Goal: Information Seeking & Learning: Find specific page/section

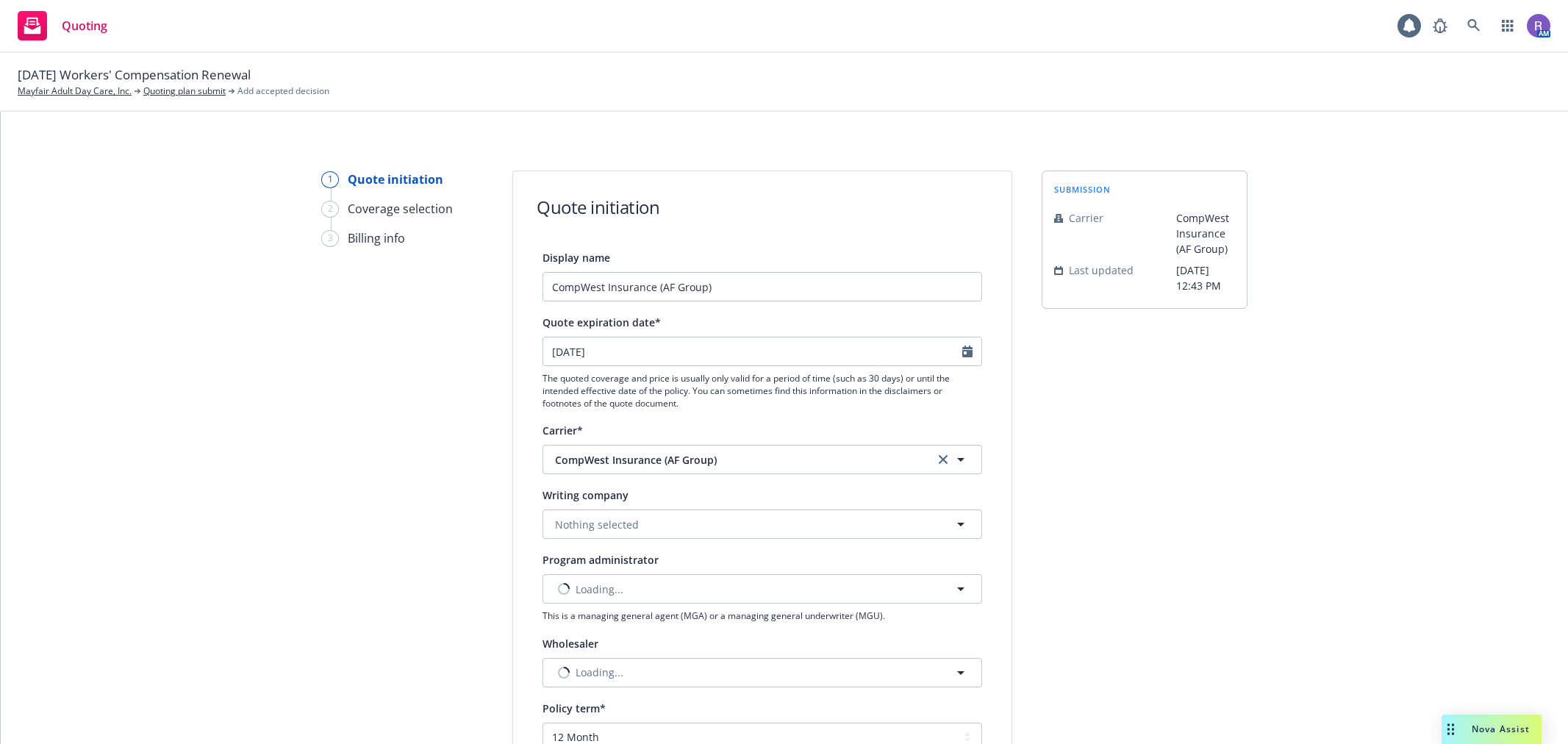
select select "12"
click at [108, 93] on link "Mayfair Adult Day Care, Inc." at bounding box center [74, 91] width 114 height 13
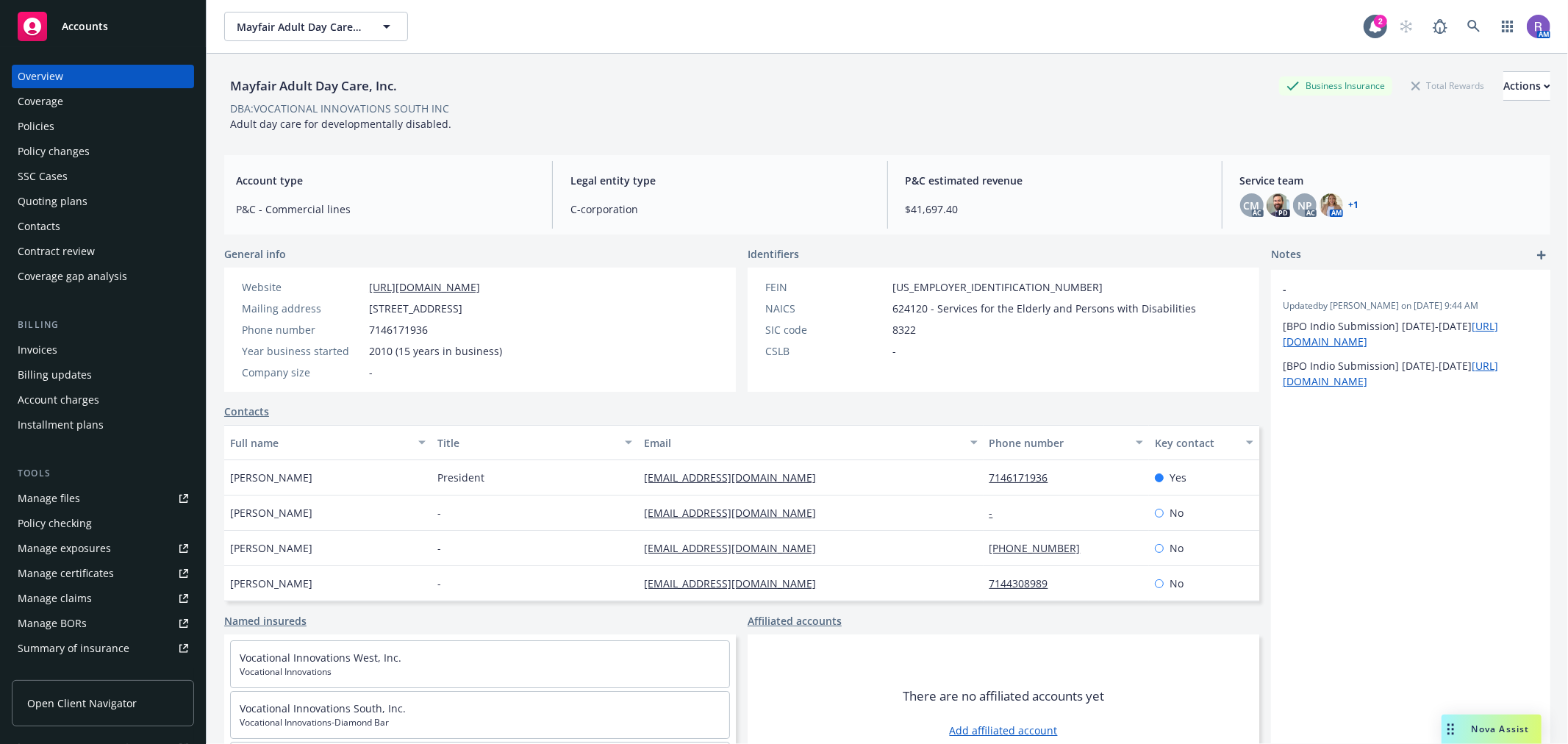
click at [62, 125] on div "Policies" at bounding box center [103, 126] width 171 height 24
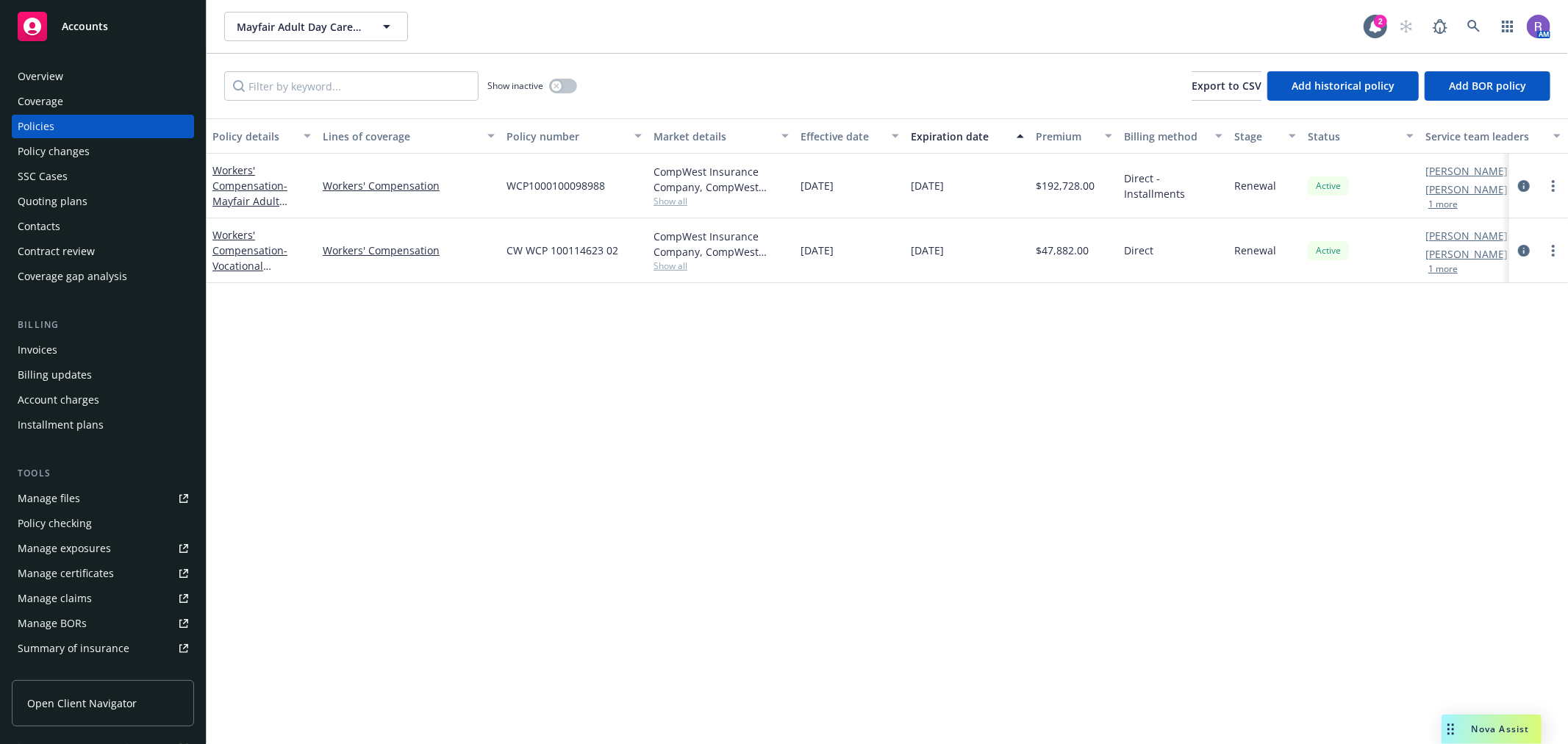
click at [675, 200] on span "Show all" at bounding box center [721, 201] width 135 height 13
click at [599, 288] on span "CompWest Insurance (AF Group)" at bounding box center [642, 286] width 271 height 16
click at [604, 250] on span "CompWest Insurance Company" at bounding box center [642, 249] width 271 height 16
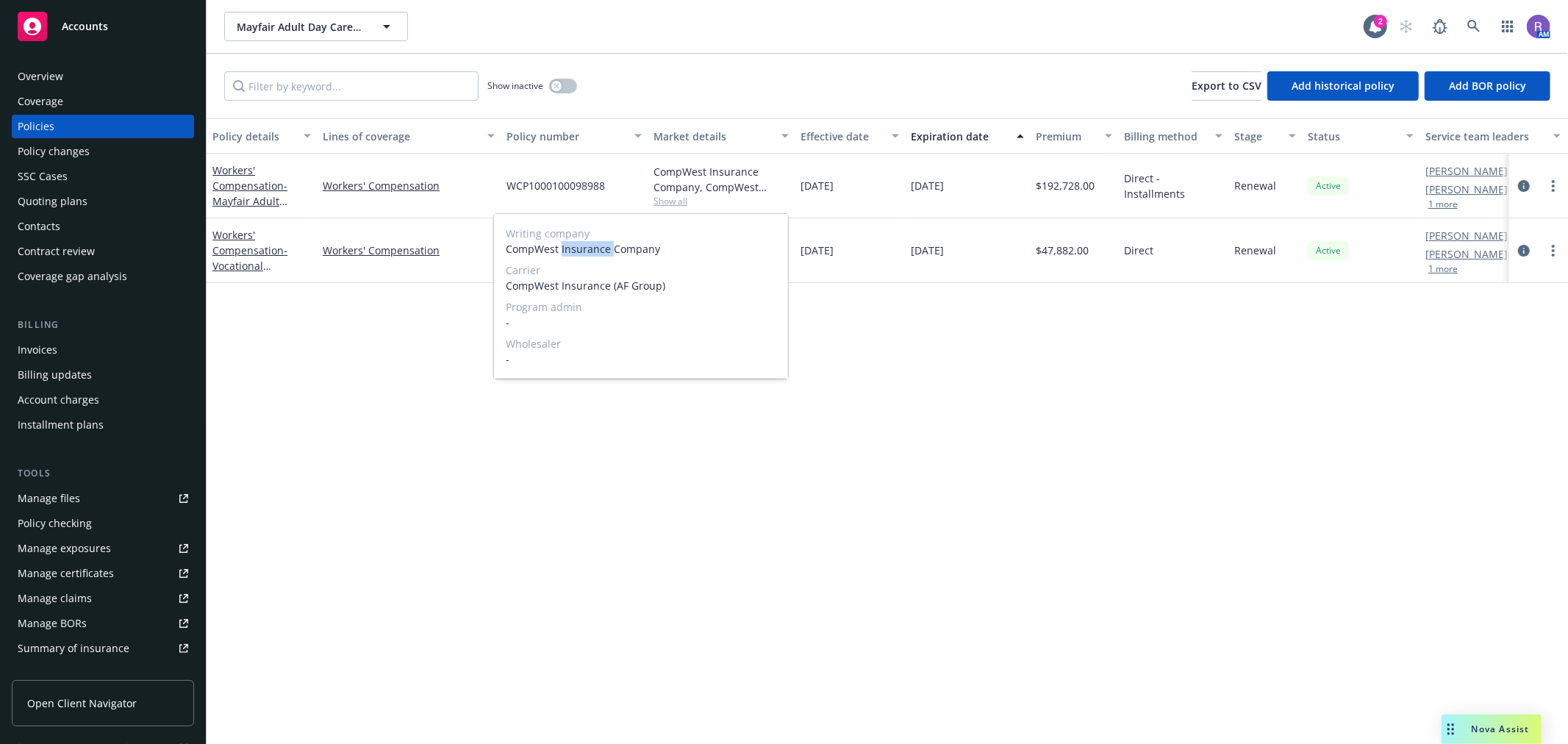
click at [604, 250] on span "CompWest Insurance Company" at bounding box center [642, 249] width 271 height 16
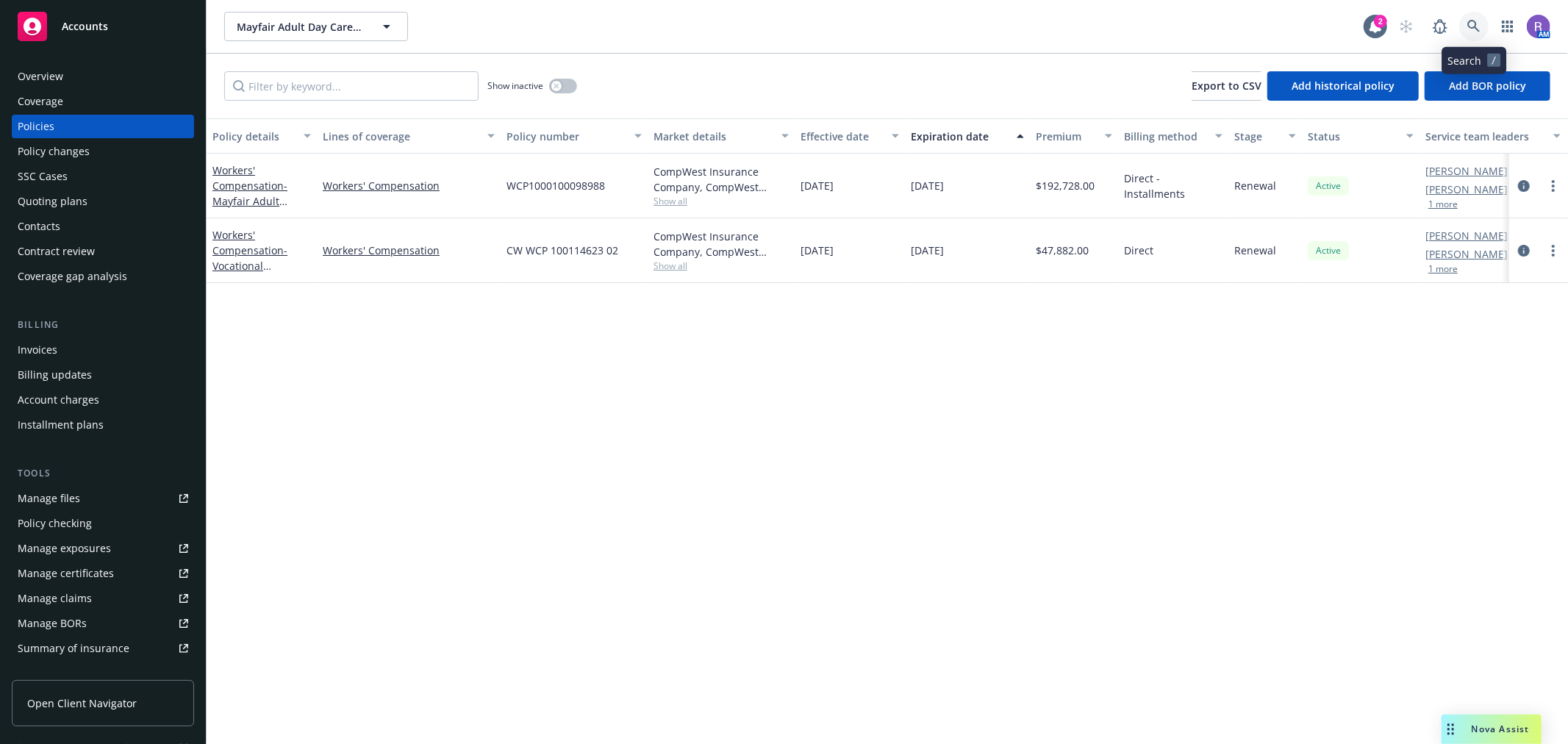
click at [1468, 20] on icon at bounding box center [1474, 26] width 13 height 13
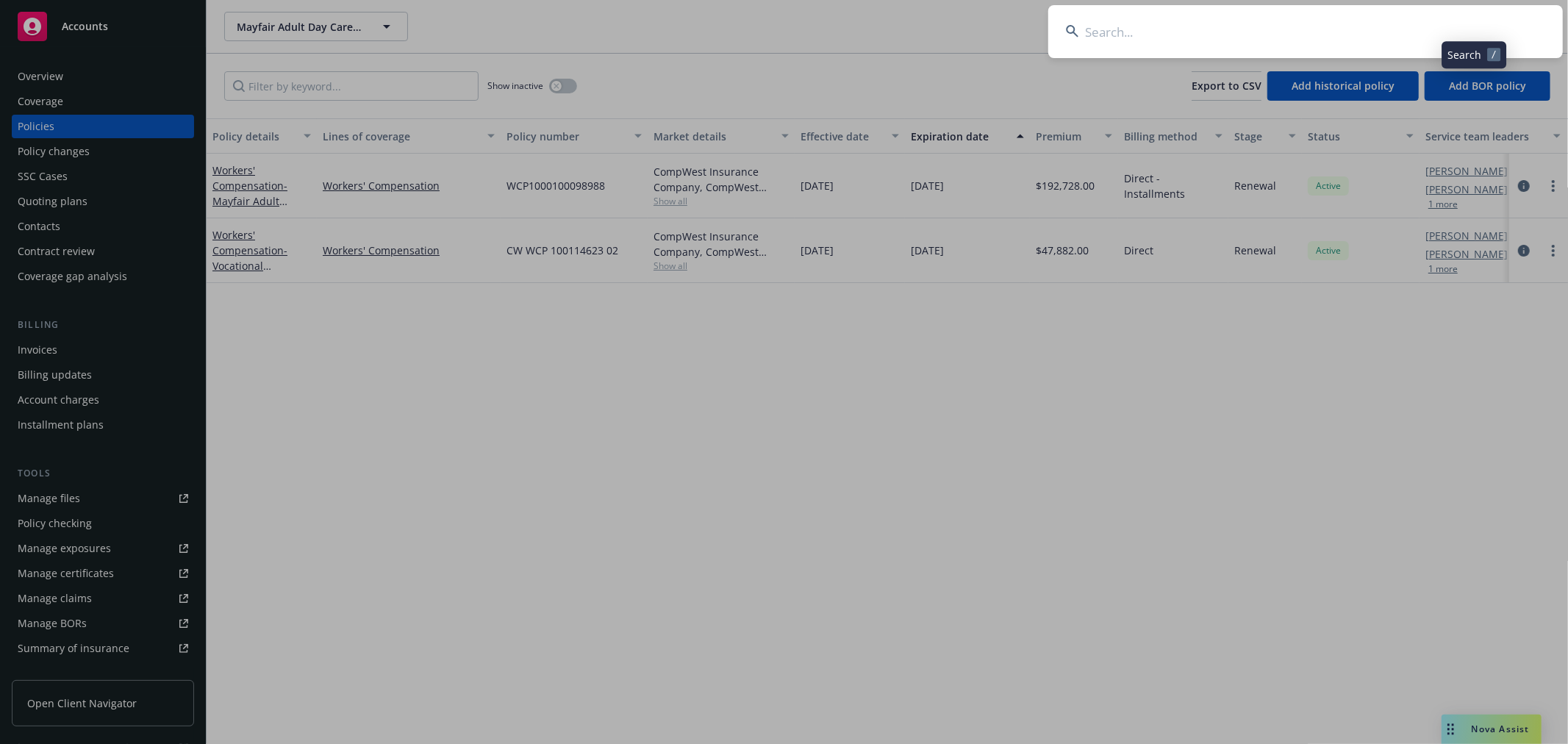
click at [1466, 26] on input at bounding box center [1306, 32] width 515 height 53
type input "meadowlark"
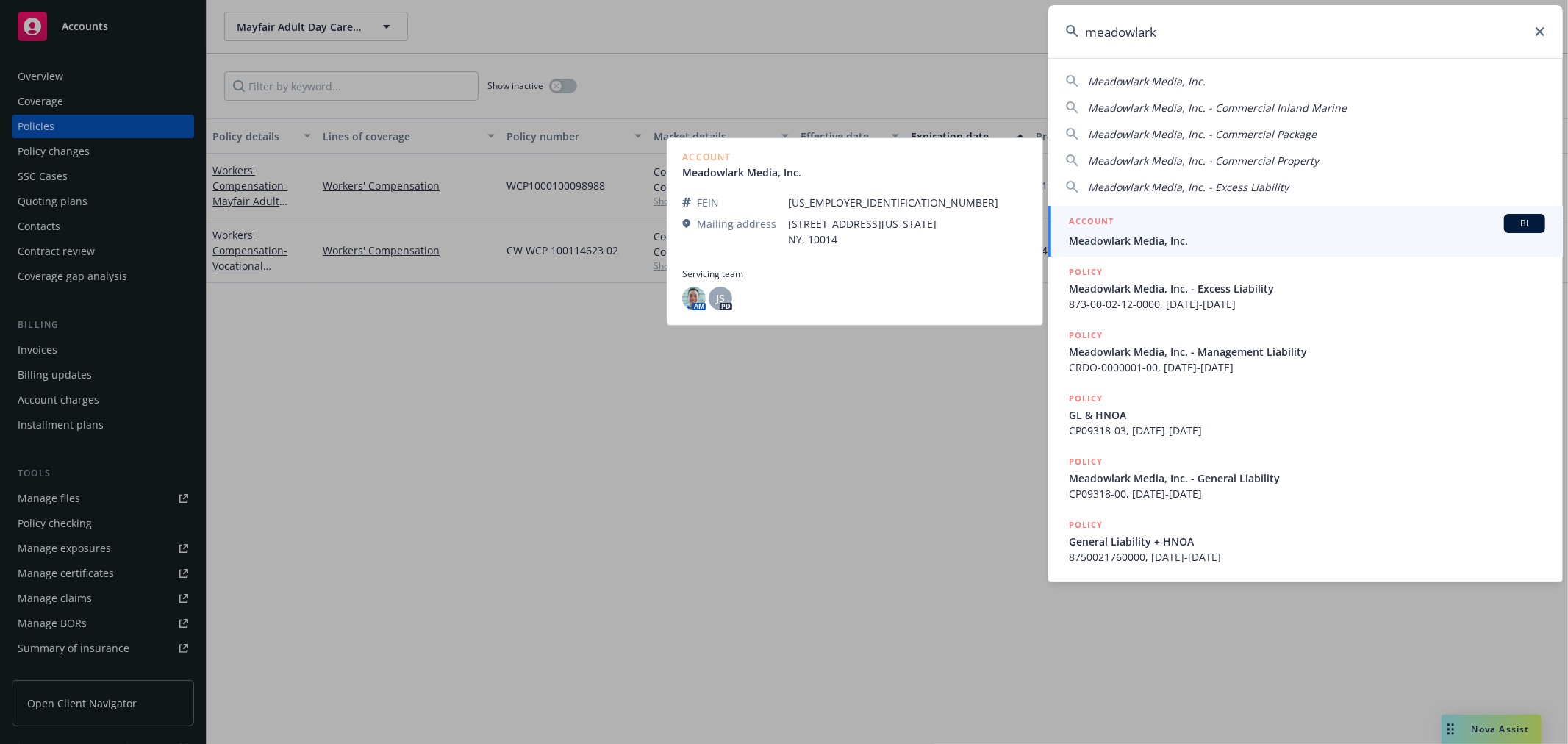
click at [1247, 242] on span "Meadowlark Media, Inc." at bounding box center [1307, 241] width 477 height 16
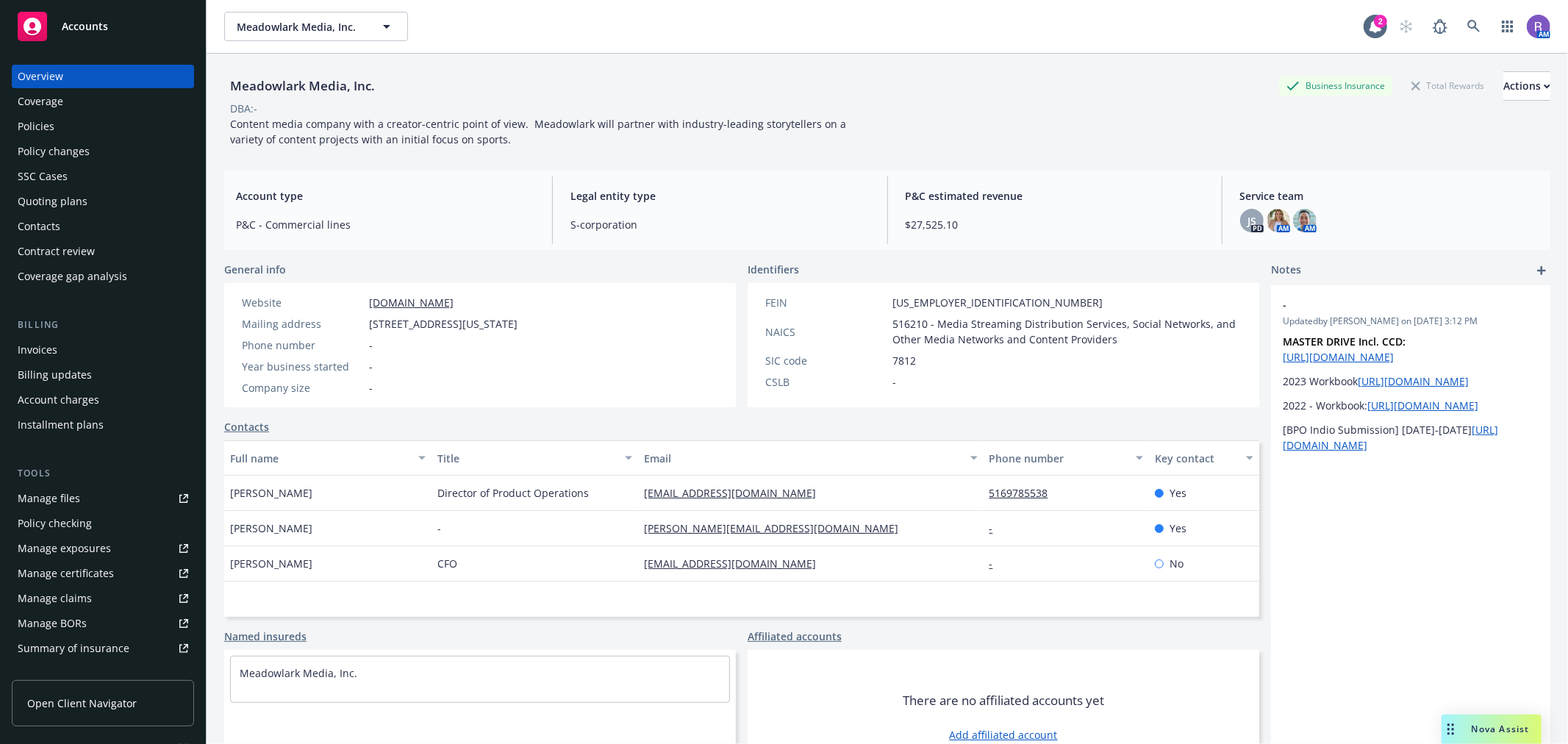
click at [518, 320] on span "[STREET_ADDRESS][US_STATE]" at bounding box center [443, 324] width 148 height 16
click at [1005, 339] on span "516210 - Media Streaming Distribution Services, Social Networks, and Other Medi…" at bounding box center [1067, 331] width 349 height 31
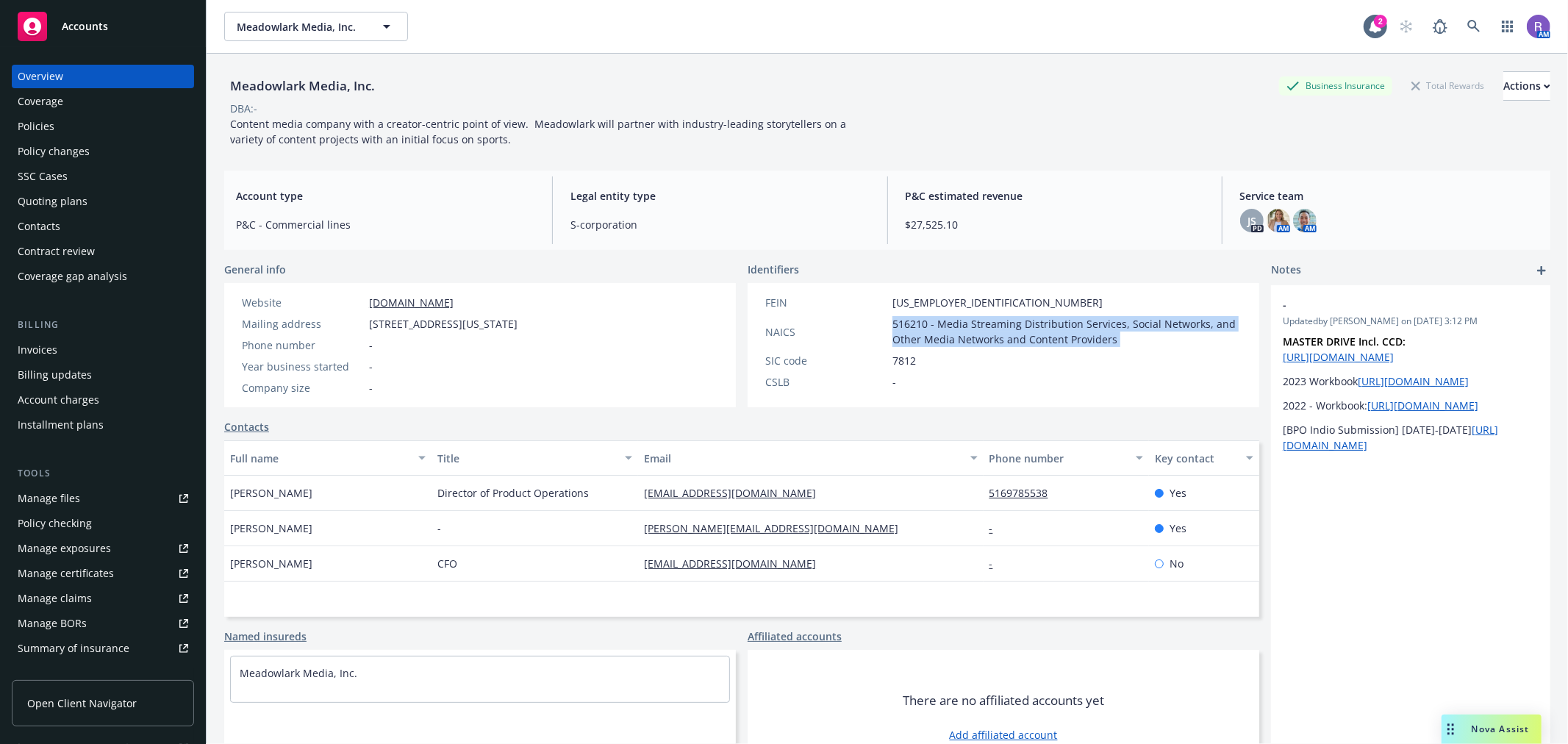
click at [1005, 339] on span "516210 - Media Streaming Distribution Services, Social Networks, and Other Medi…" at bounding box center [1067, 331] width 349 height 31
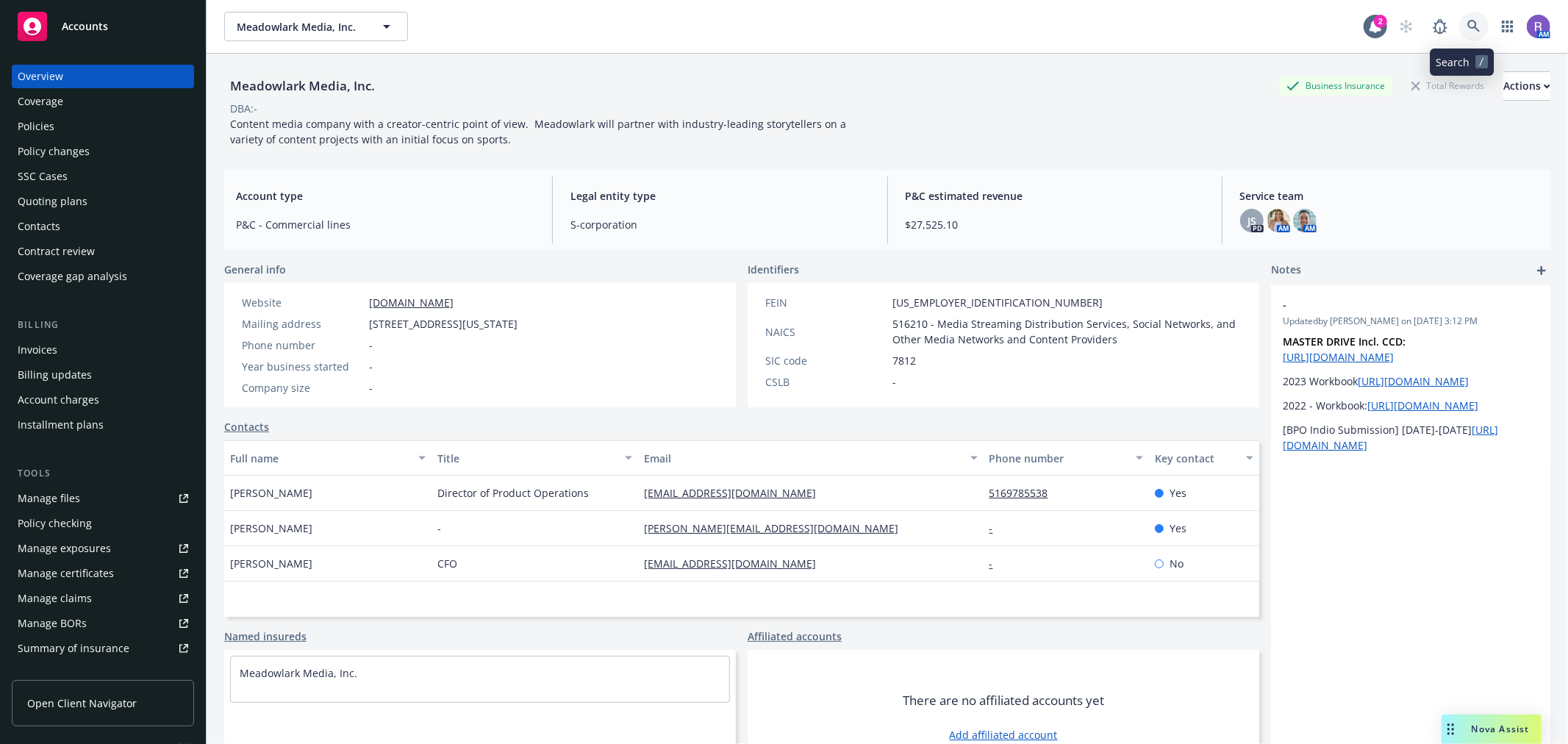
click at [1459, 27] on link at bounding box center [1474, 27] width 30 height 30
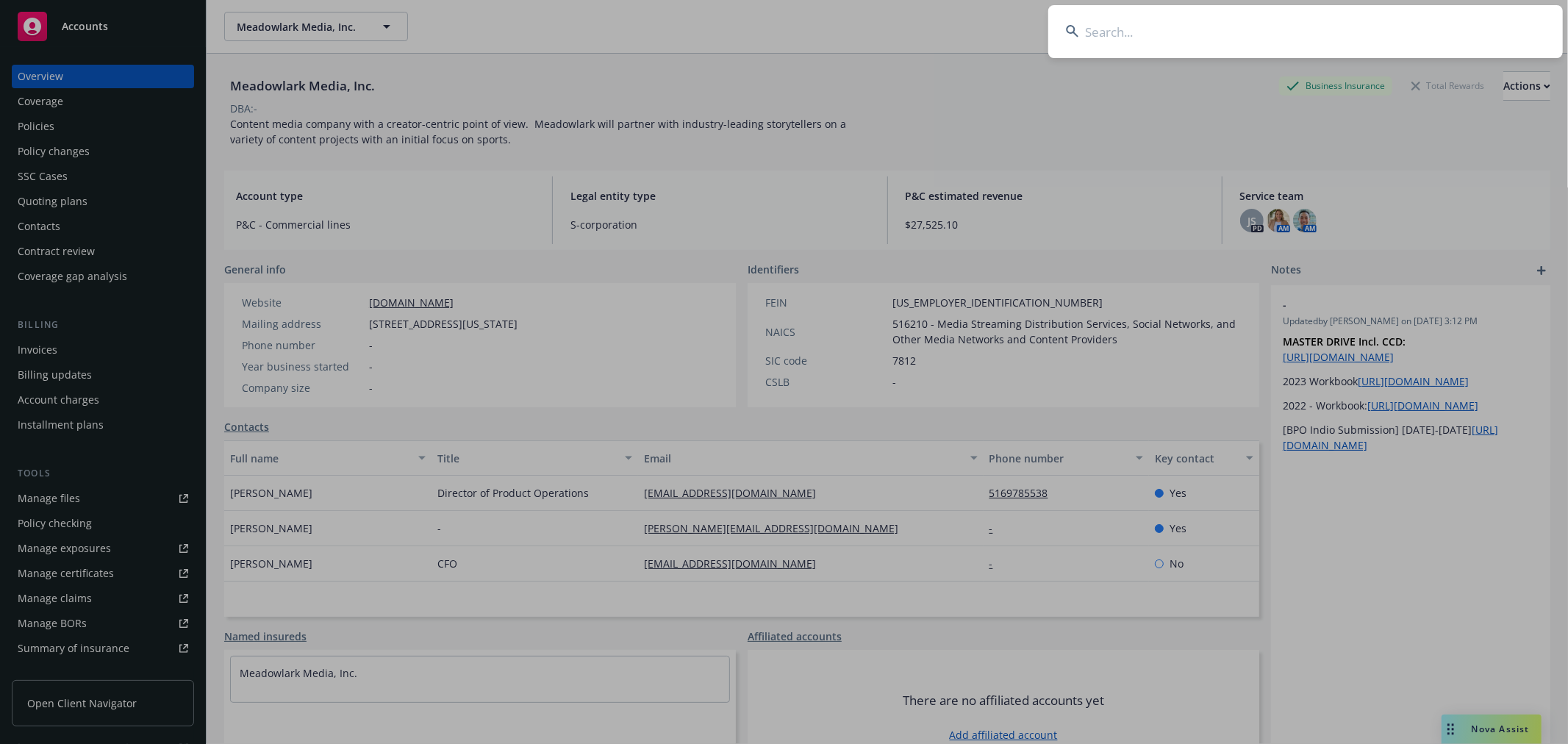
click at [1449, 31] on input at bounding box center [1306, 32] width 515 height 53
type input "[PERSON_NAME]"
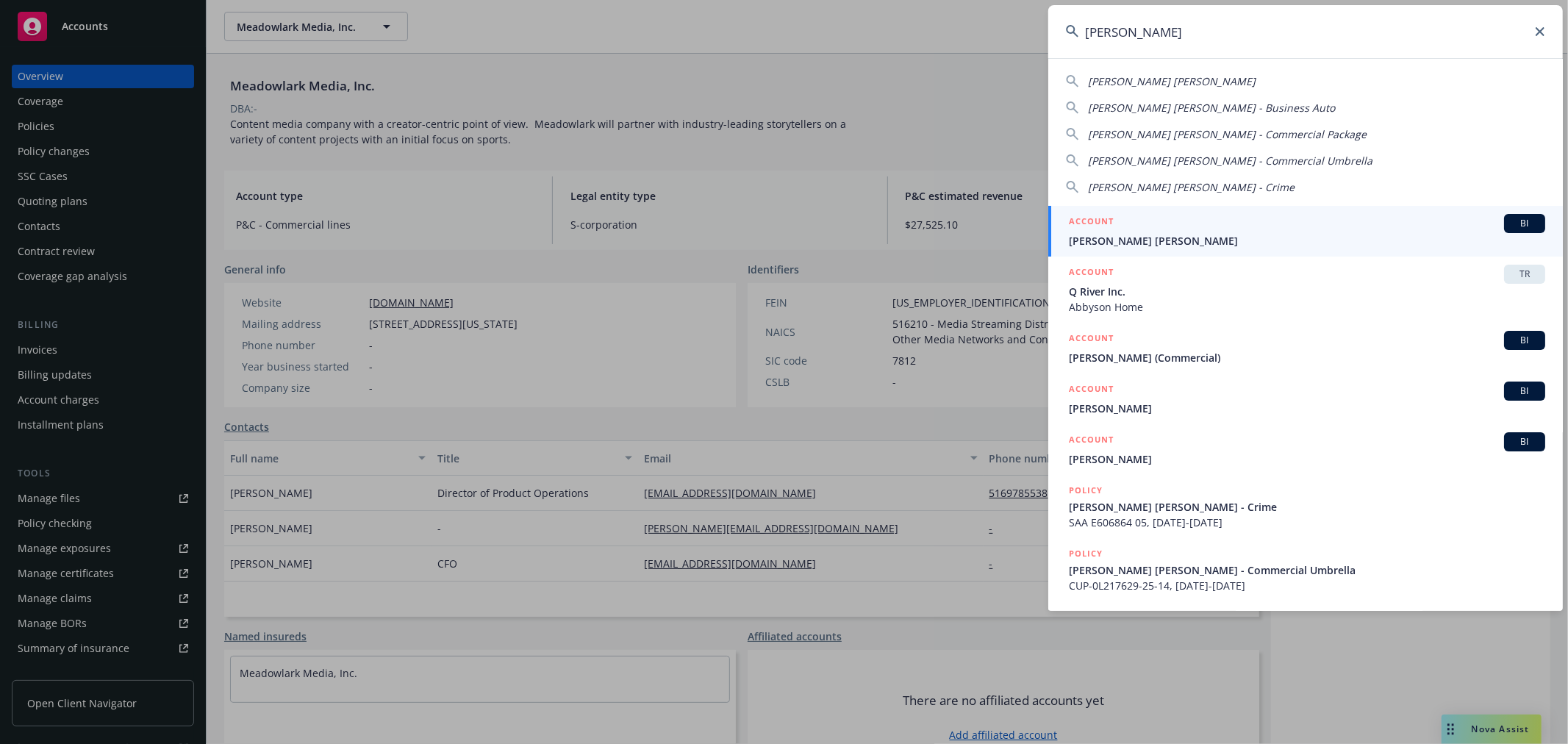
click at [1258, 222] on div "ACCOUNT BI" at bounding box center [1307, 222] width 477 height 19
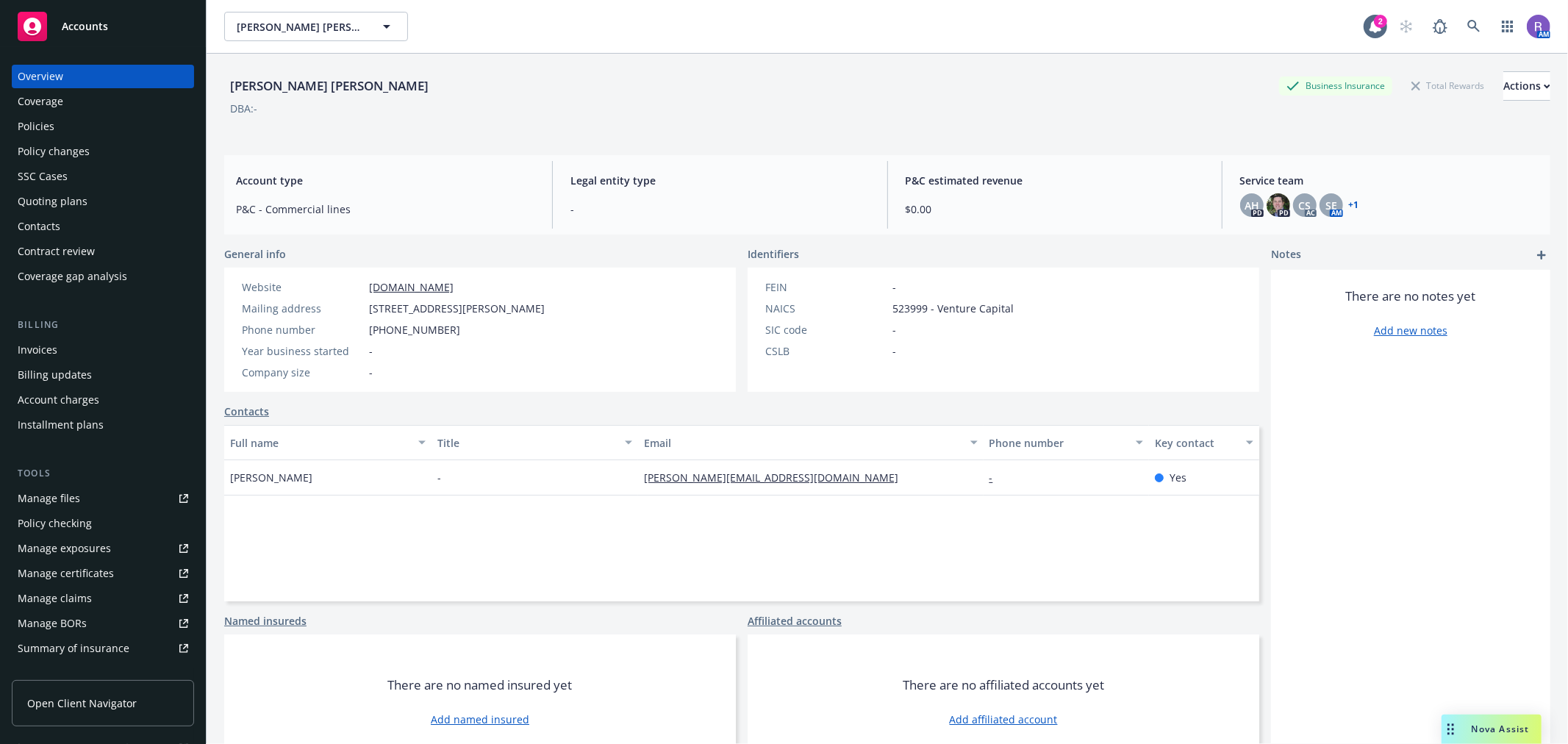
click at [1255, 213] on div "AH PD PD CS AC SE AM + 1" at bounding box center [1390, 206] width 299 height 24
click at [1273, 210] on img at bounding box center [1278, 206] width 24 height 24
click at [1183, 155] on div "Account type P&C - Commercial lines Legal entity type - P&C estimated revenue $…" at bounding box center [888, 195] width 1327 height 79
click at [1249, 207] on span "AH" at bounding box center [1252, 206] width 15 height 16
click at [1123, 124] on div "[PERSON_NAME] [PERSON_NAME] Business Insurance Total Rewards Actions DBA: -" at bounding box center [888, 101] width 1327 height 60
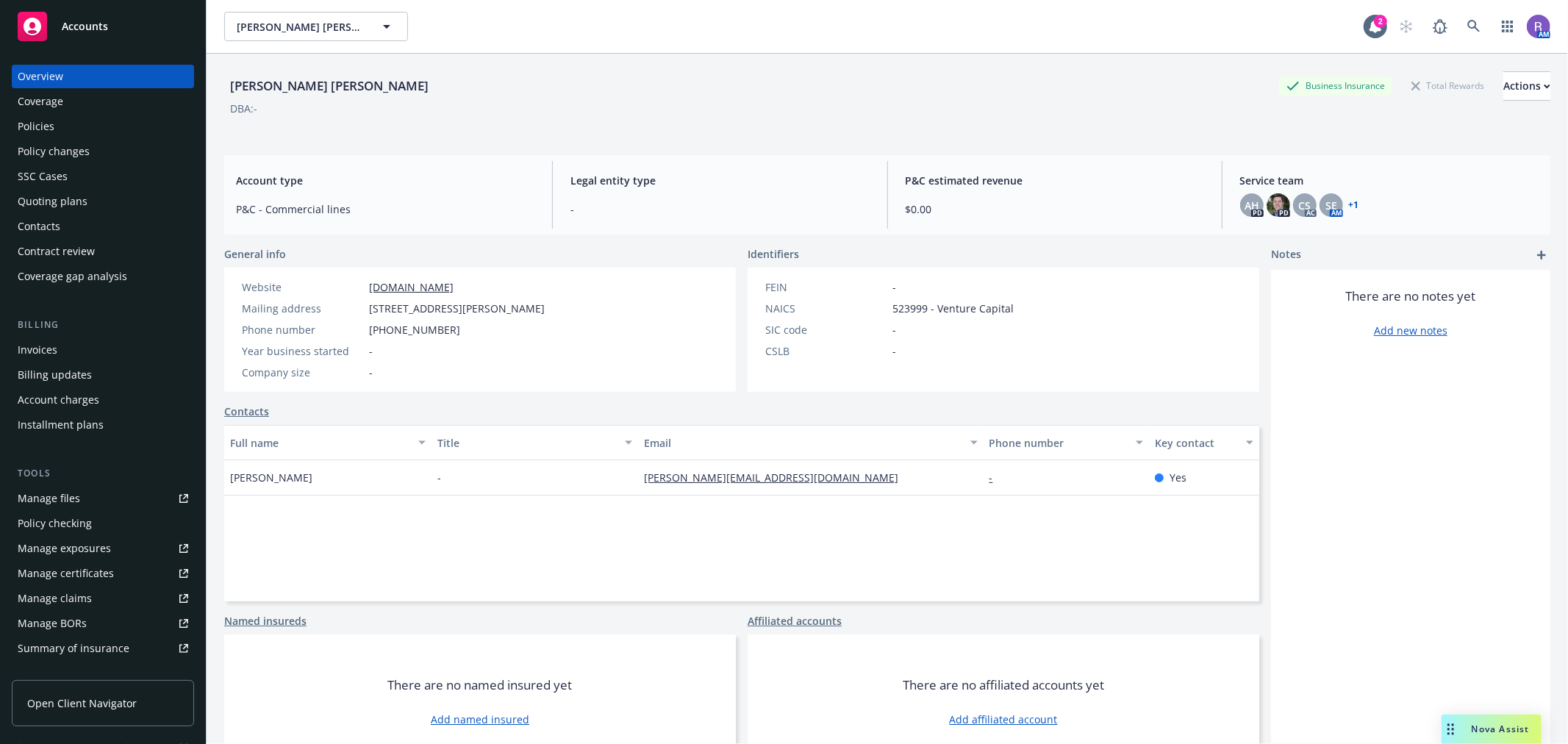
click at [1350, 206] on link "+ 1" at bounding box center [1354, 205] width 10 height 9
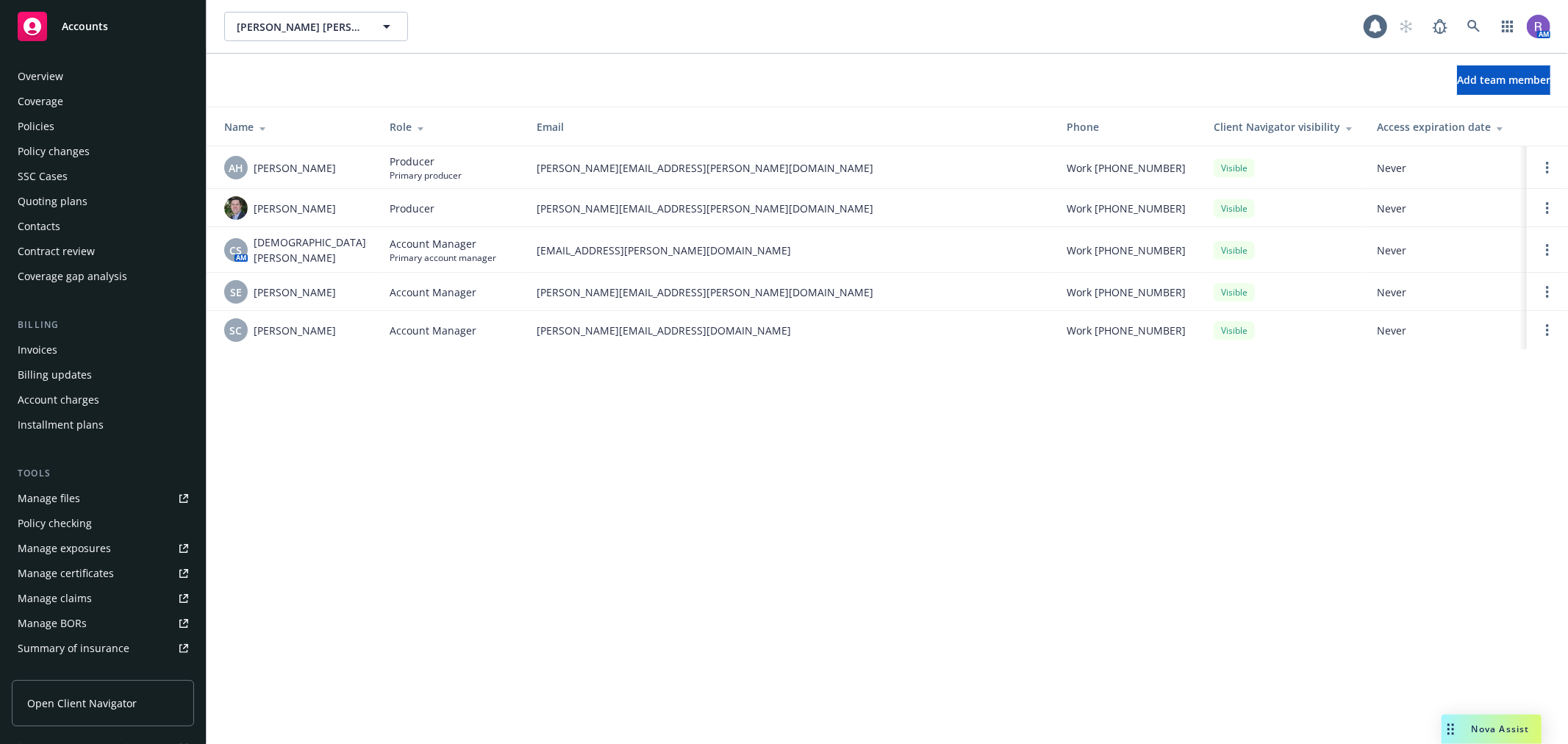
scroll to position [263, 0]
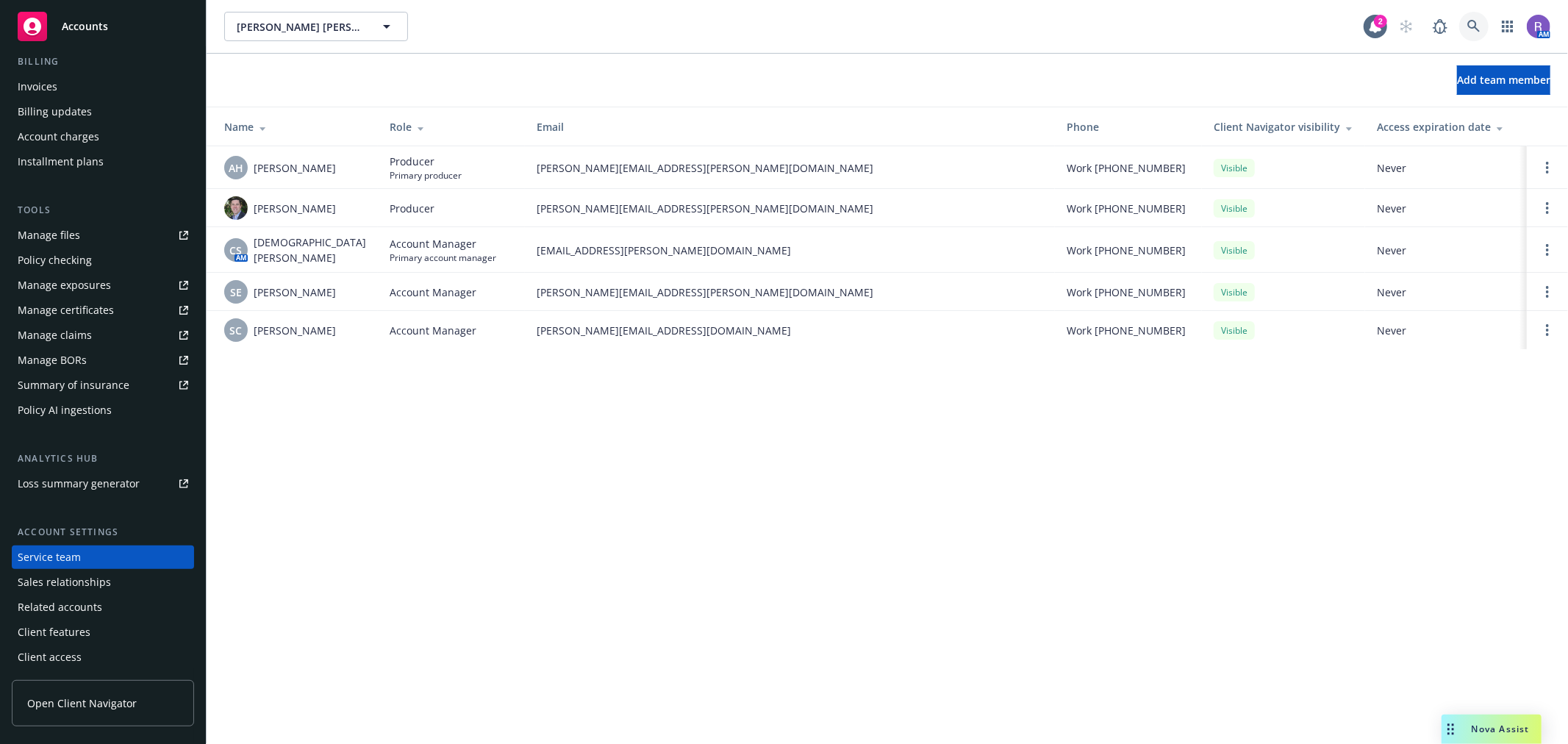
click at [1465, 23] on link at bounding box center [1474, 27] width 30 height 30
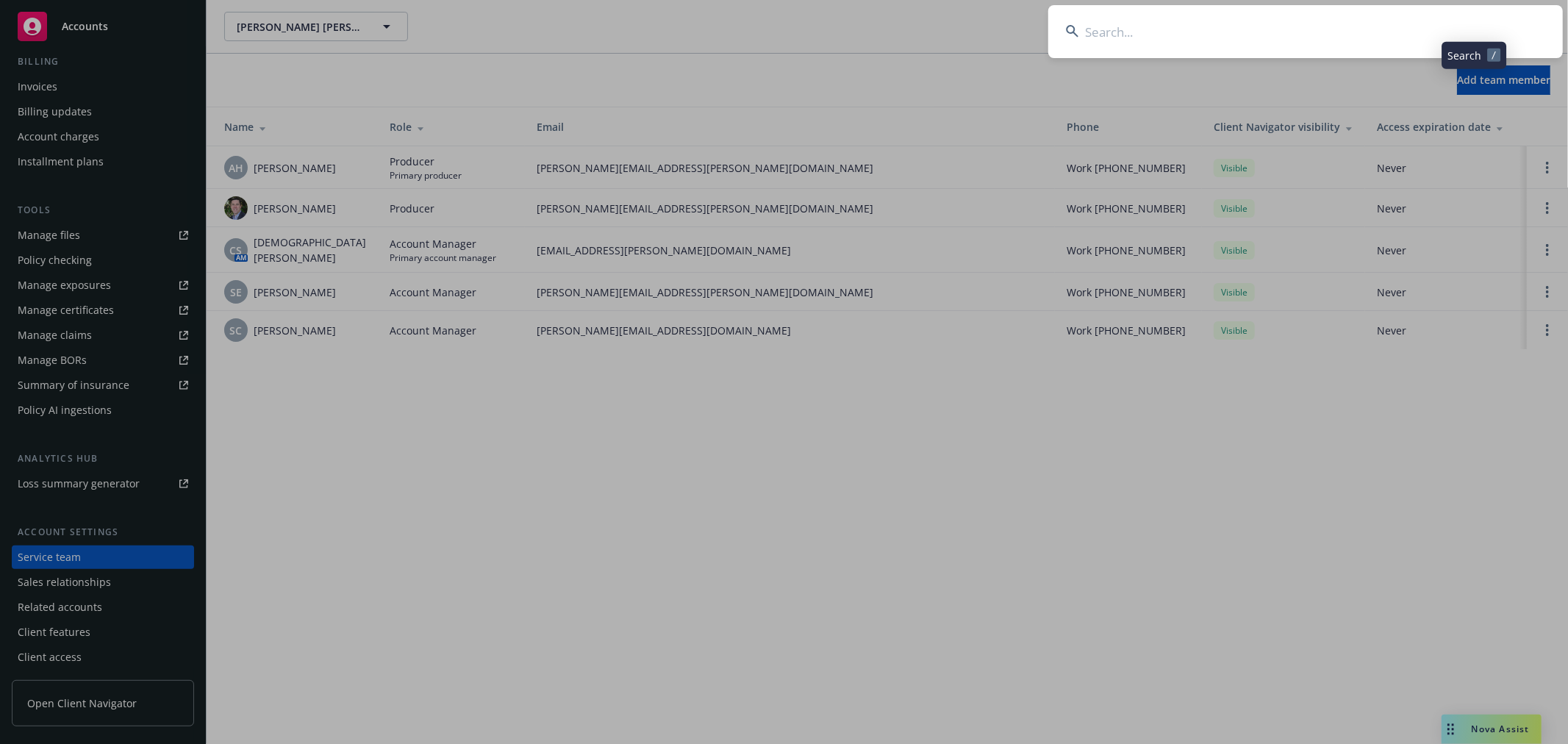
click at [1465, 23] on input at bounding box center [1306, 32] width 515 height 53
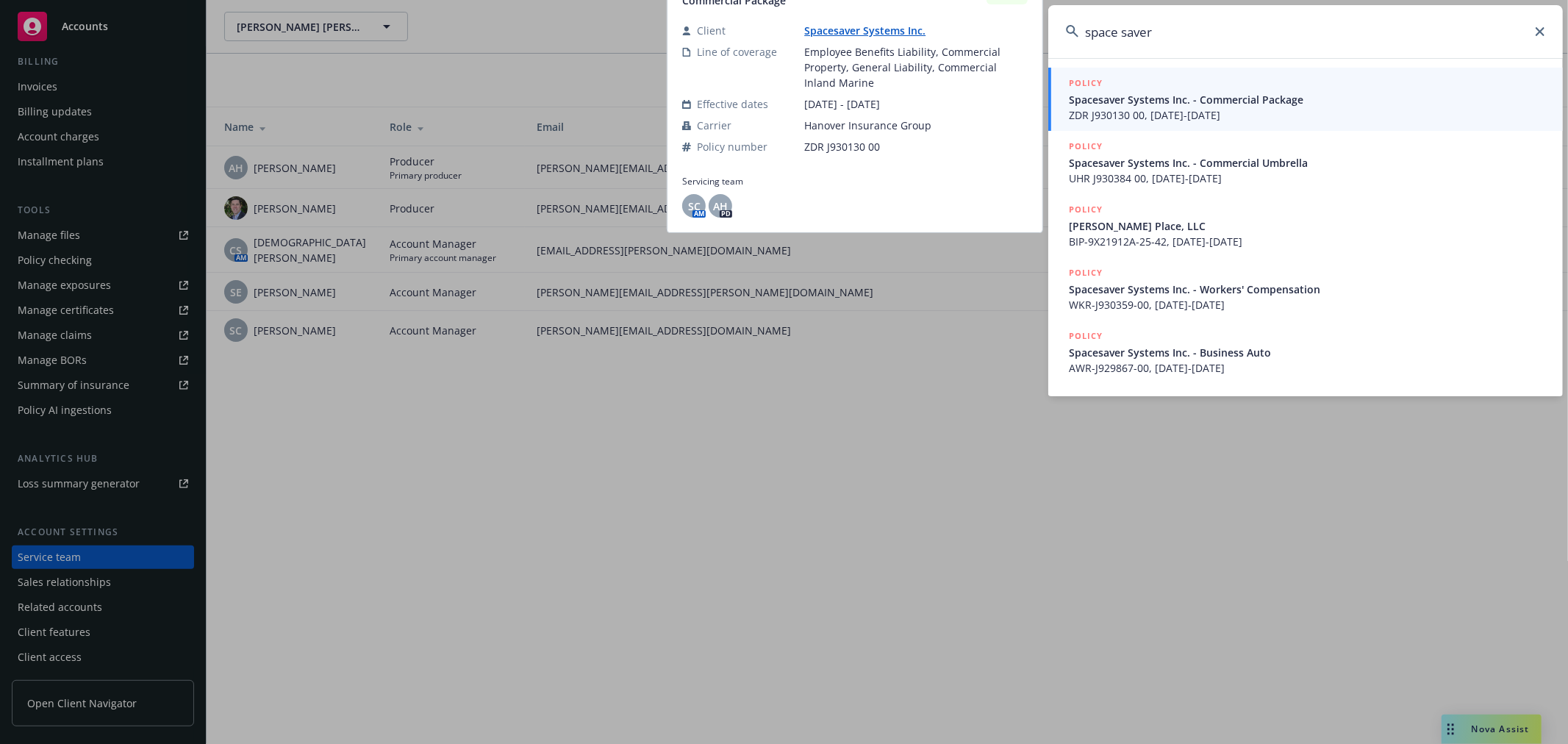
type input "space saver"
click at [1206, 111] on span "ZDR J930130 00, 01/01/2025-01/01/2026" at bounding box center [1307, 116] width 477 height 16
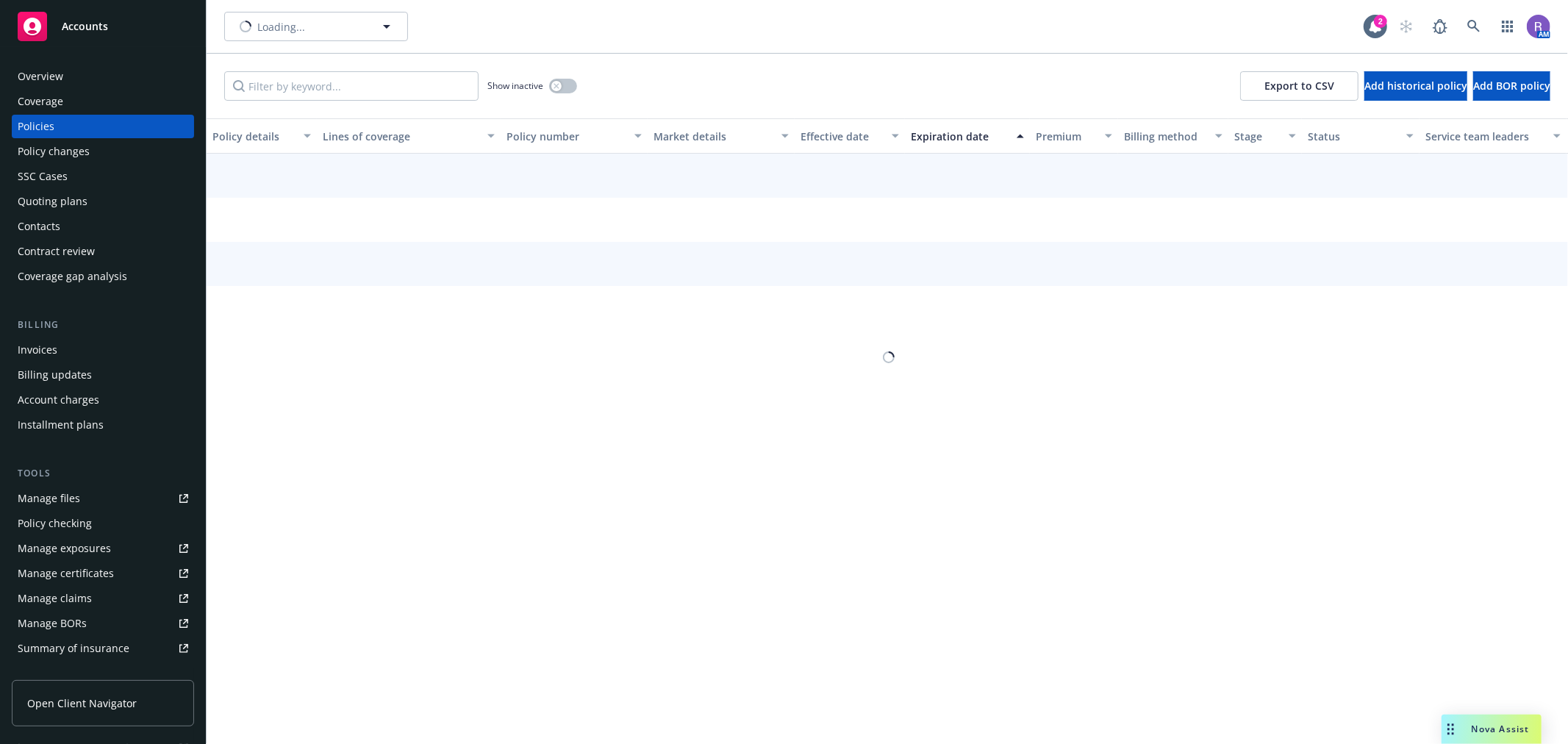
click at [70, 70] on div "Overview" at bounding box center [103, 76] width 171 height 24
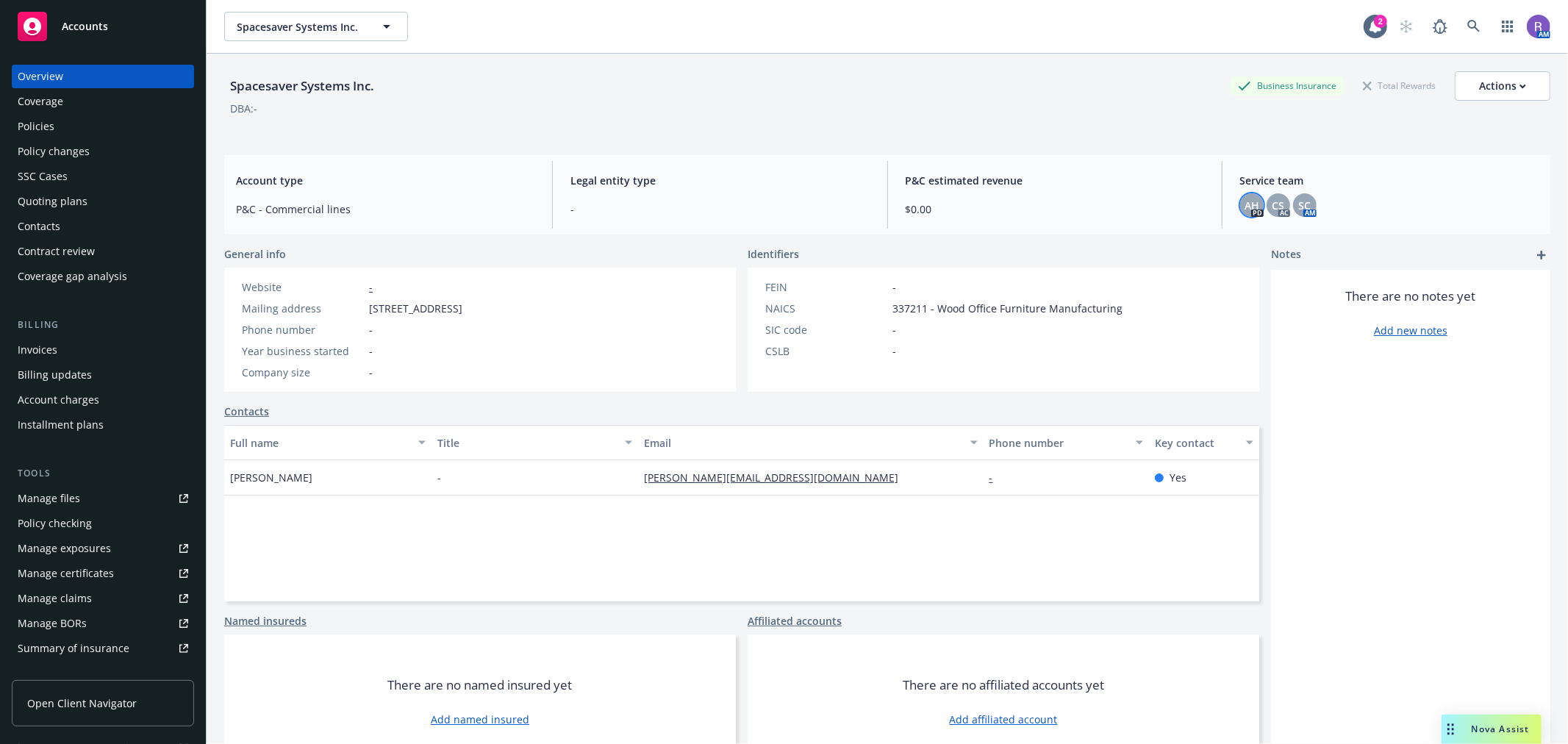
click at [1245, 206] on span "AH" at bounding box center [1252, 206] width 15 height 16
click at [1277, 211] on div "CS" at bounding box center [1278, 206] width 24 height 24
click at [1300, 213] on div "SC" at bounding box center [1305, 206] width 24 height 24
click at [1468, 30] on icon at bounding box center [1474, 26] width 13 height 13
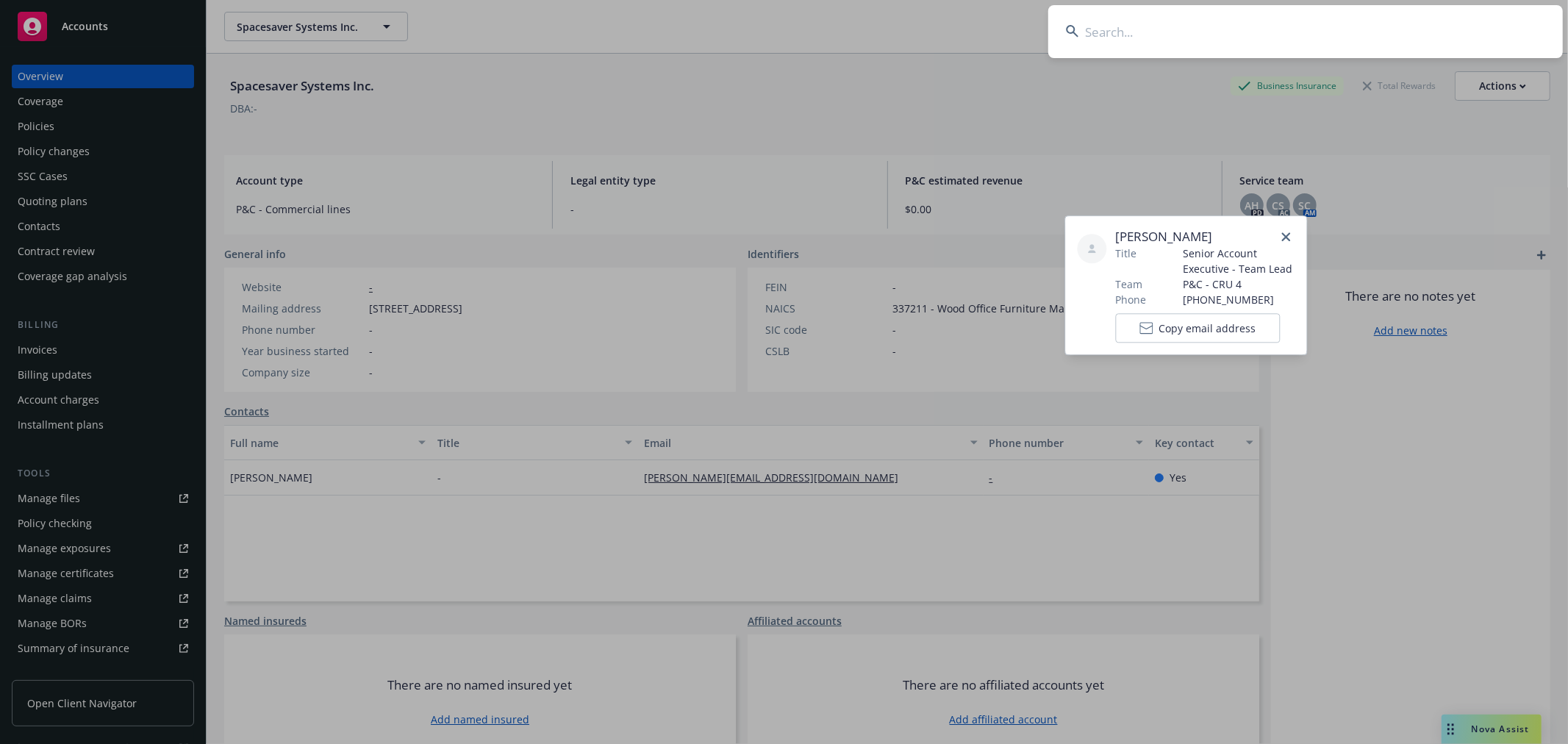
click at [1456, 30] on input at bounding box center [1306, 32] width 515 height 53
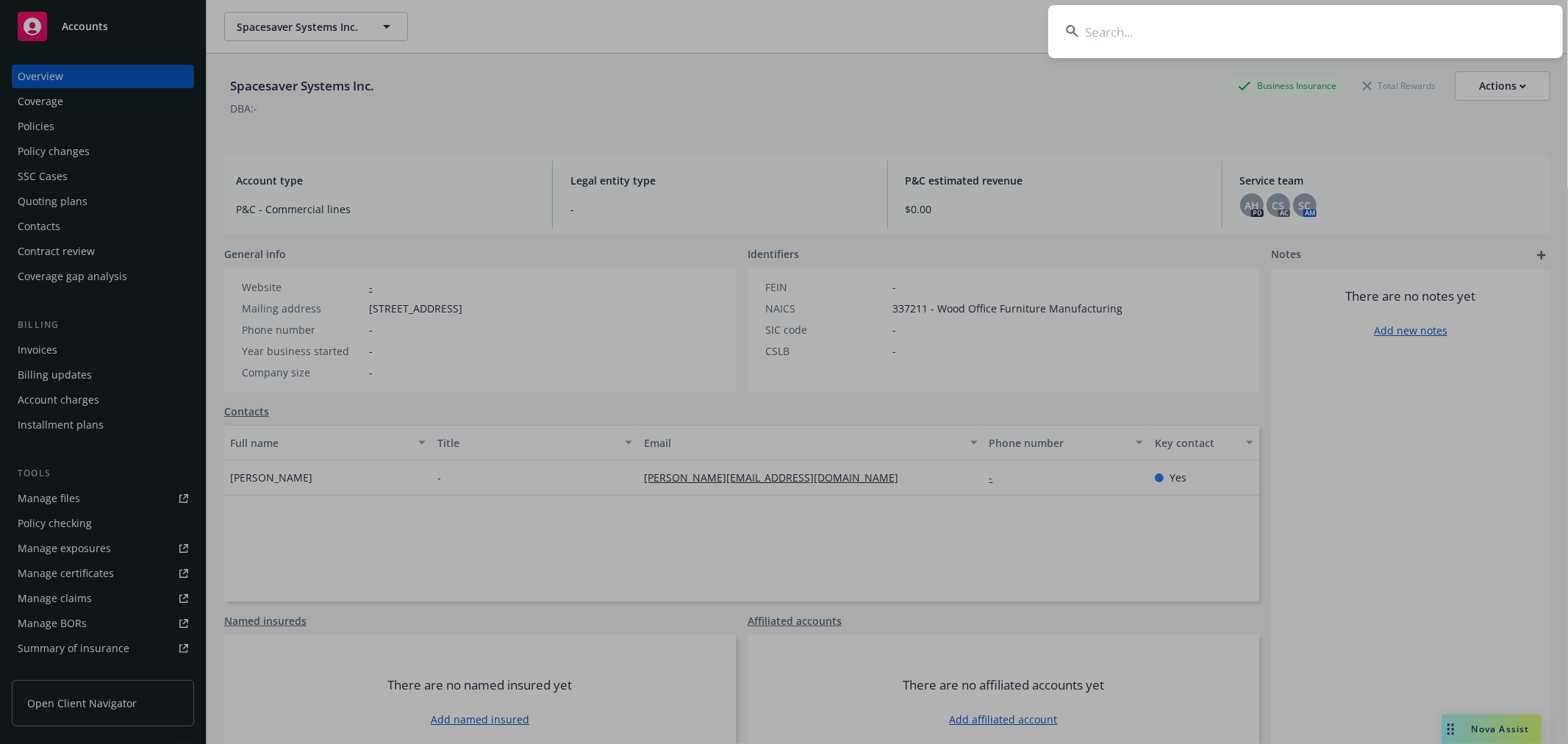
click at [1456, 30] on input at bounding box center [1306, 32] width 515 height 53
